Goal: Communication & Community: Connect with others

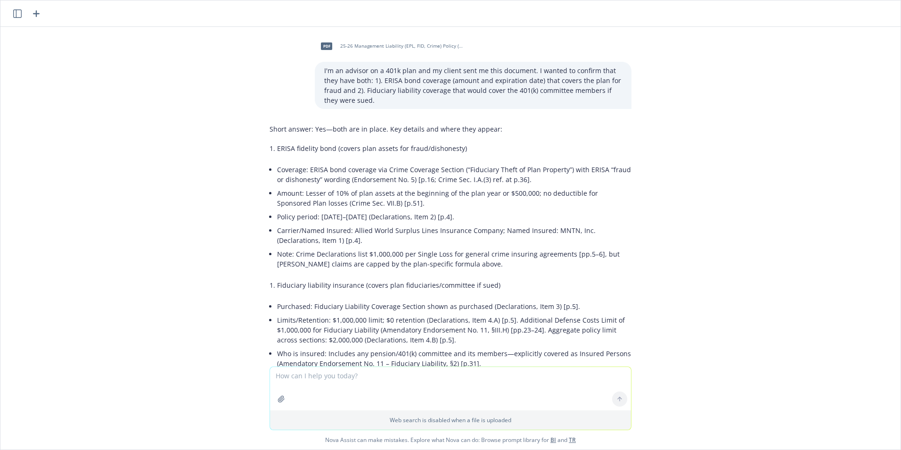
scroll to position [160, 0]
